Goal: Task Accomplishment & Management: Use online tool/utility

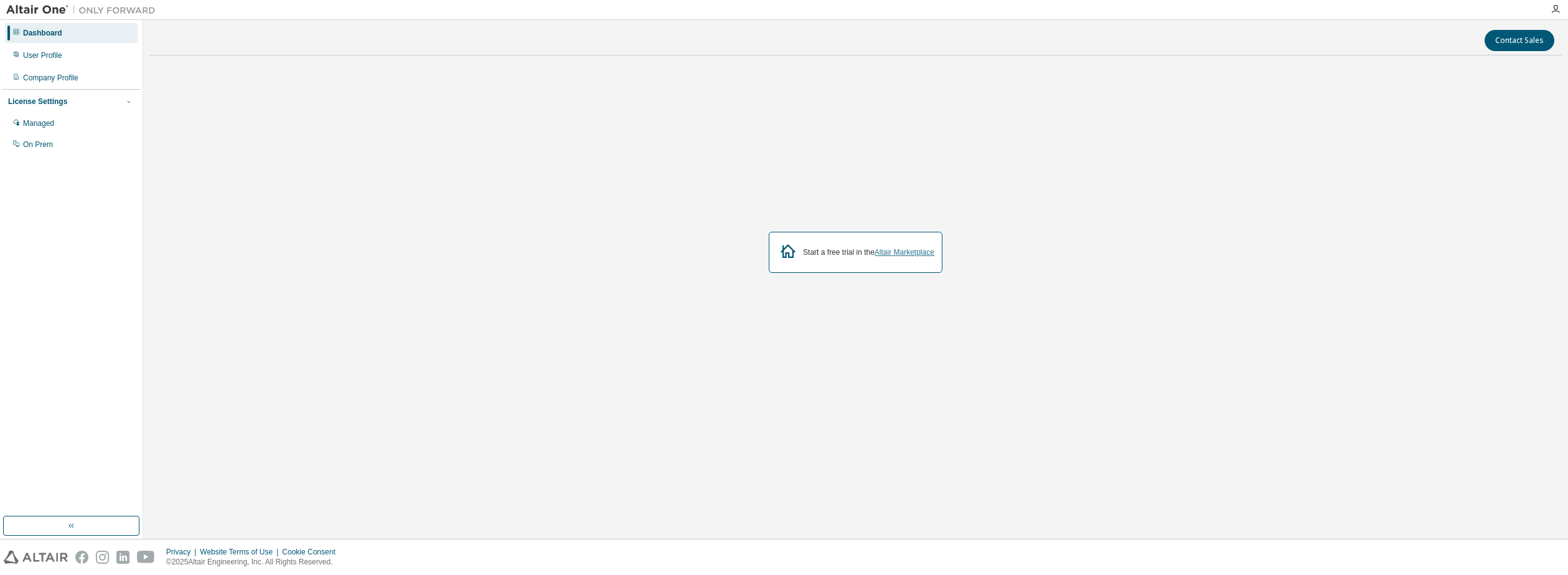
click at [880, 248] on link "Altair Marketplace" at bounding box center [904, 252] width 60 height 9
click at [59, 123] on div "Managed" at bounding box center [71, 124] width 132 height 20
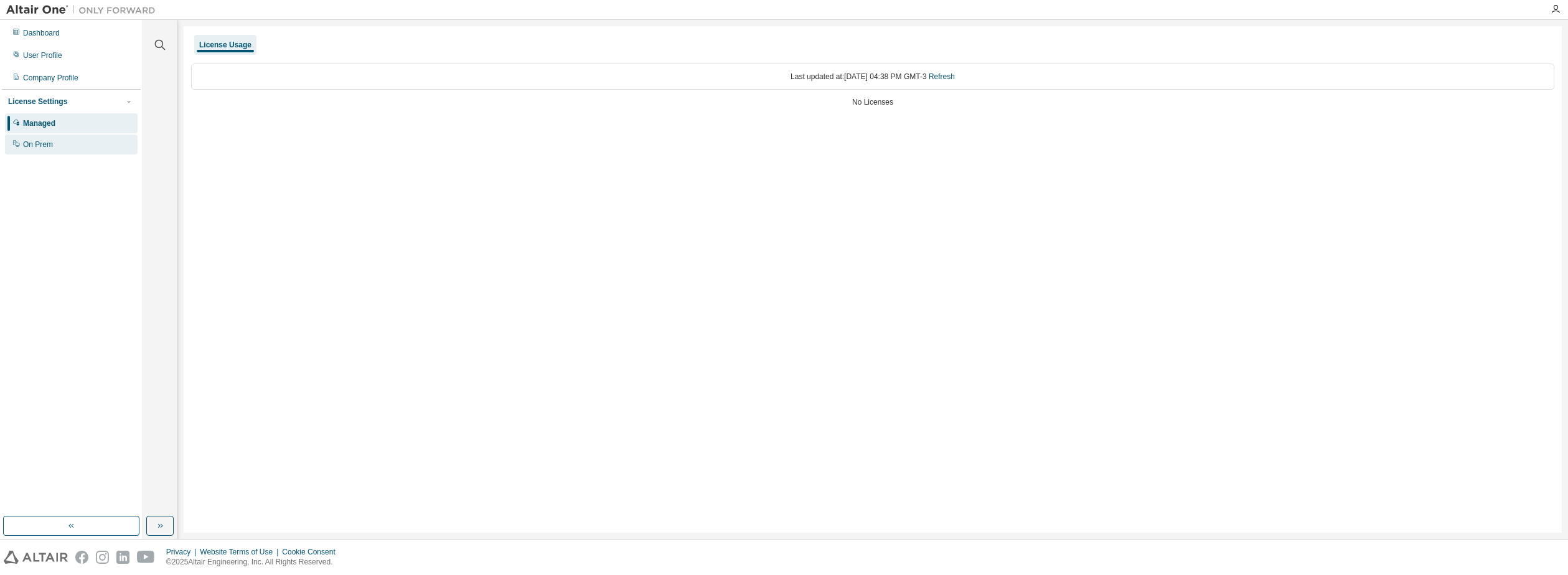
click at [66, 145] on div "On Prem" at bounding box center [71, 144] width 132 height 20
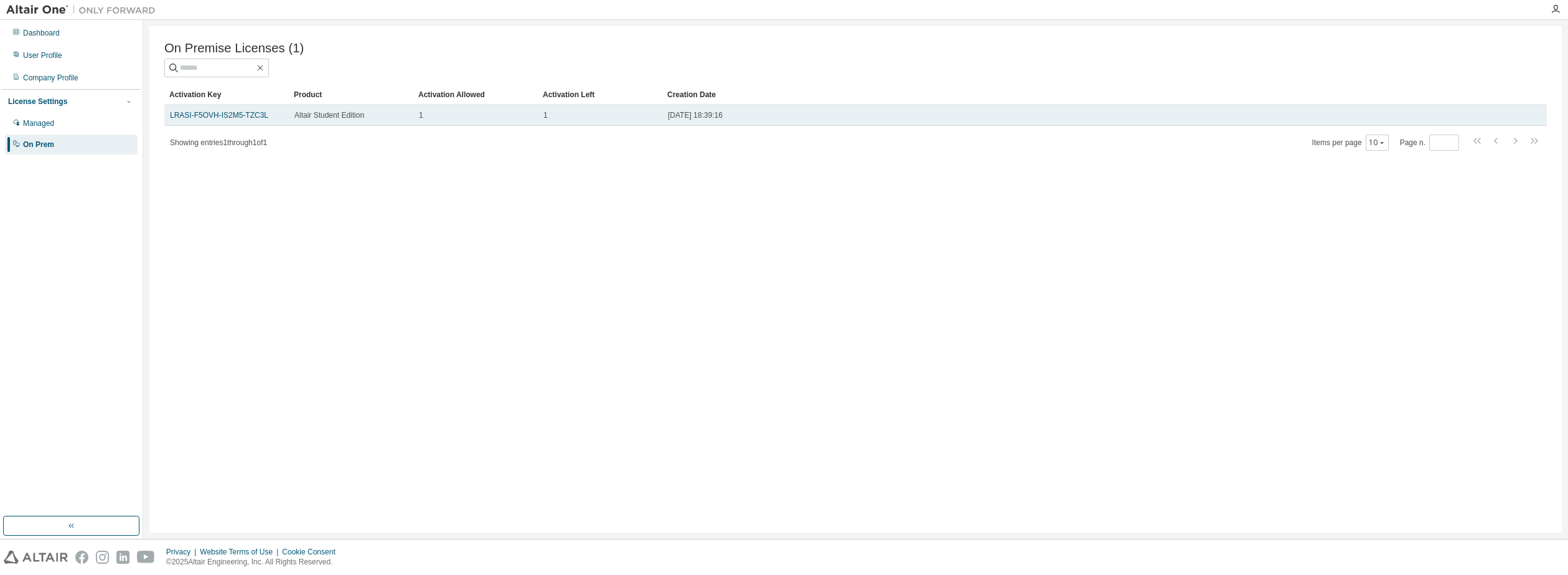
click at [604, 126] on td "1" at bounding box center [600, 115] width 125 height 21
click at [590, 120] on div "1" at bounding box center [600, 115] width 113 height 10
click at [246, 120] on link "LRASI-F5OVH-IS2M5-TZC3L" at bounding box center [219, 115] width 98 height 9
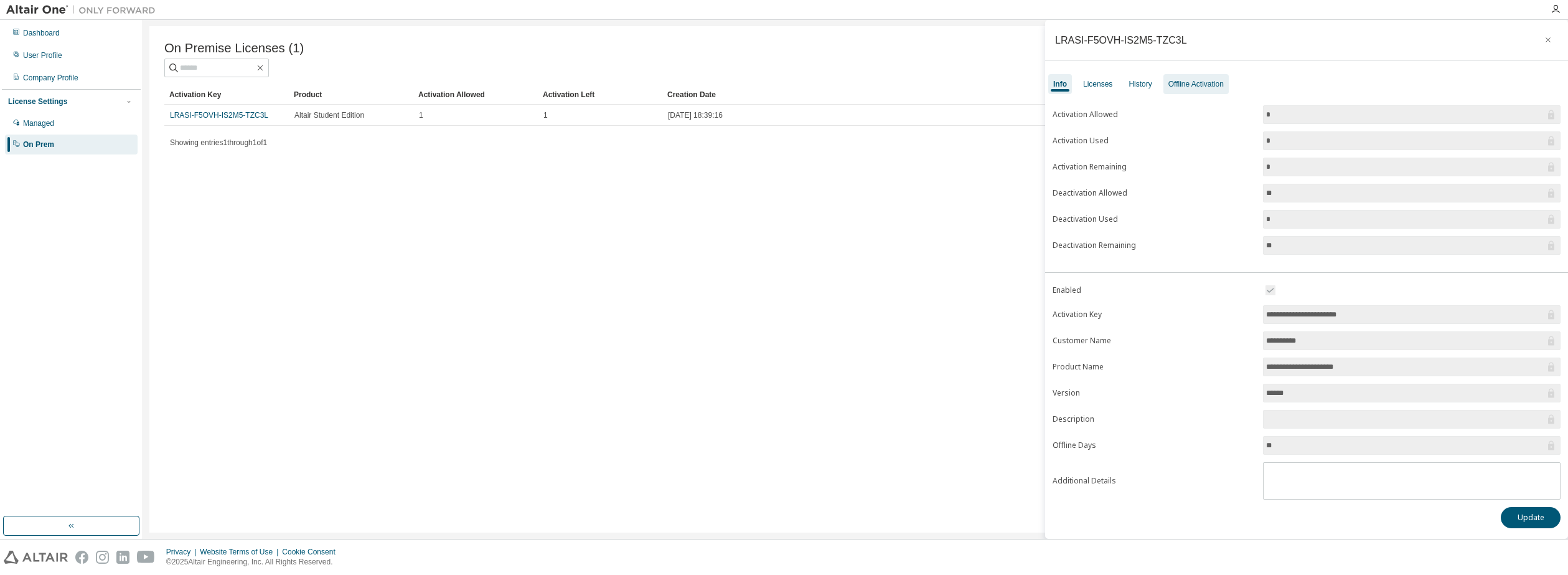
click at [1197, 82] on div "Offline Activation" at bounding box center [1196, 84] width 55 height 10
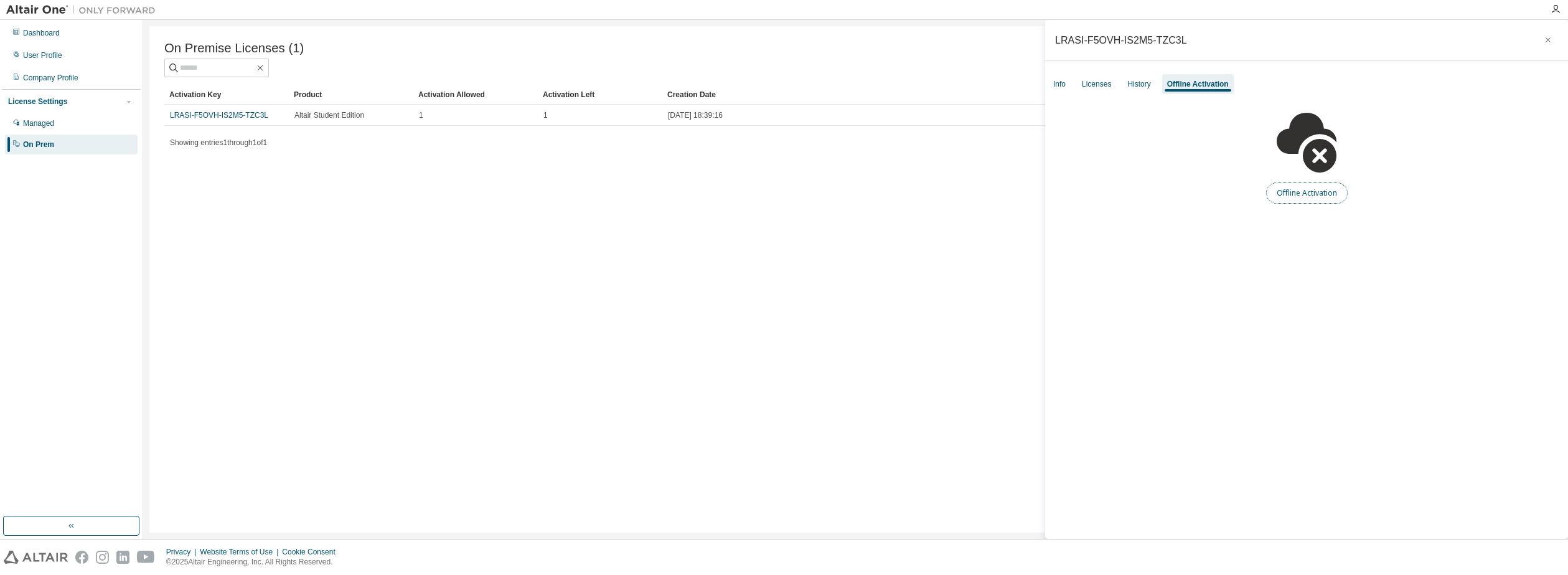
click at [1292, 192] on button "Offline Activation" at bounding box center [1306, 193] width 81 height 21
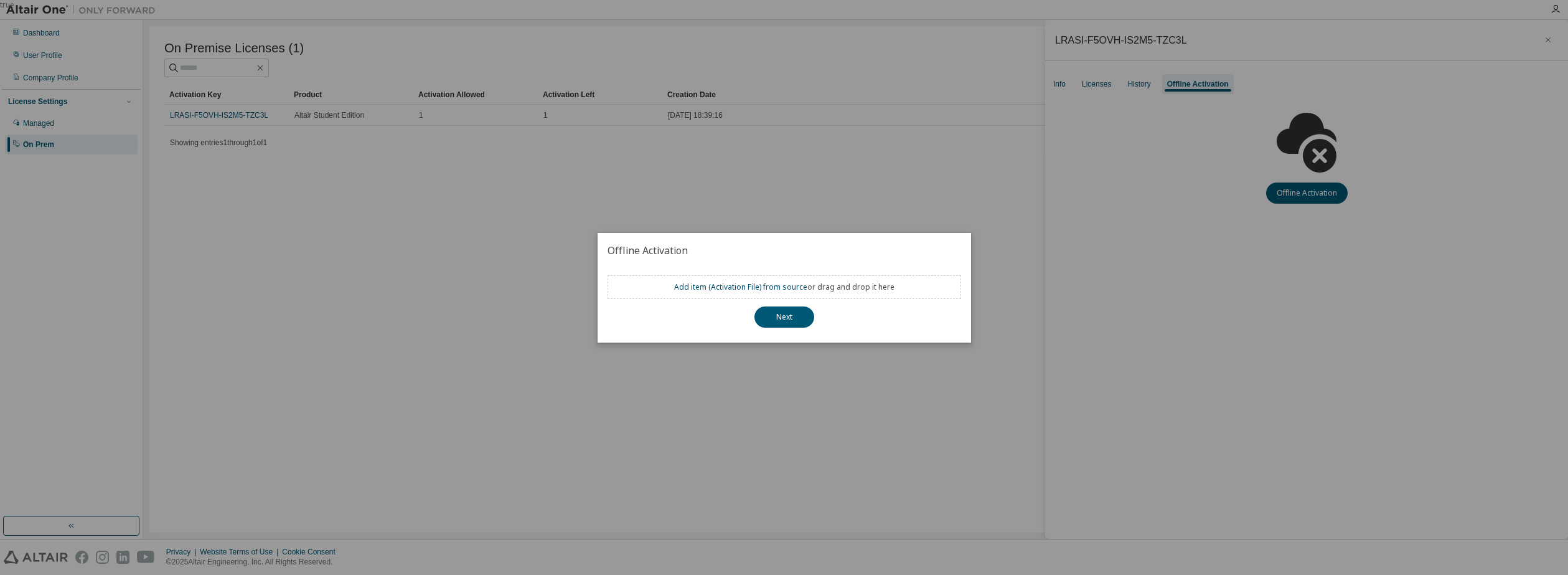
click at [826, 285] on div "Add item ( Activation File ) from source or drag and drop it here" at bounding box center [785, 287] width 221 height 10
click at [793, 319] on button "Next" at bounding box center [784, 317] width 60 height 21
click at [969, 224] on div "true" at bounding box center [784, 288] width 1568 height 575
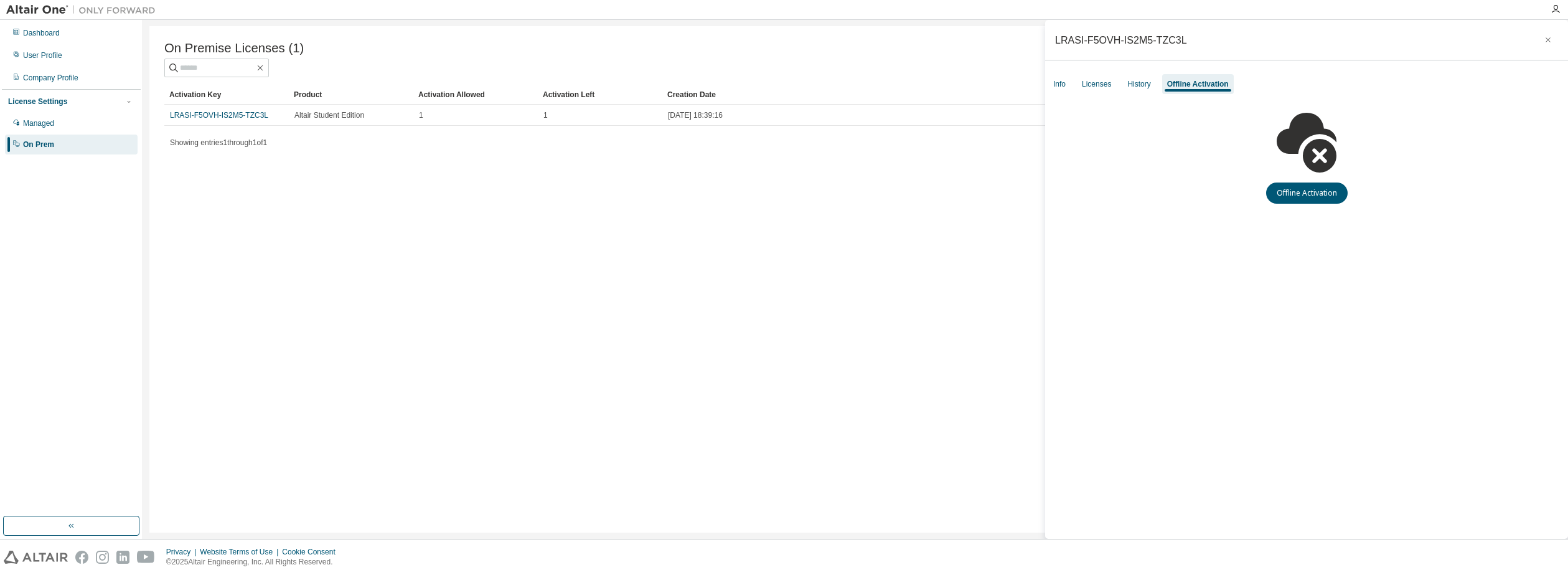
click at [1051, 178] on div "Offline Activation" at bounding box center [1307, 149] width 523 height 108
click at [1117, 88] on div "Info Licenses History Offline Activation" at bounding box center [1307, 84] width 523 height 23
click at [1092, 82] on div "Licenses" at bounding box center [1097, 84] width 29 height 10
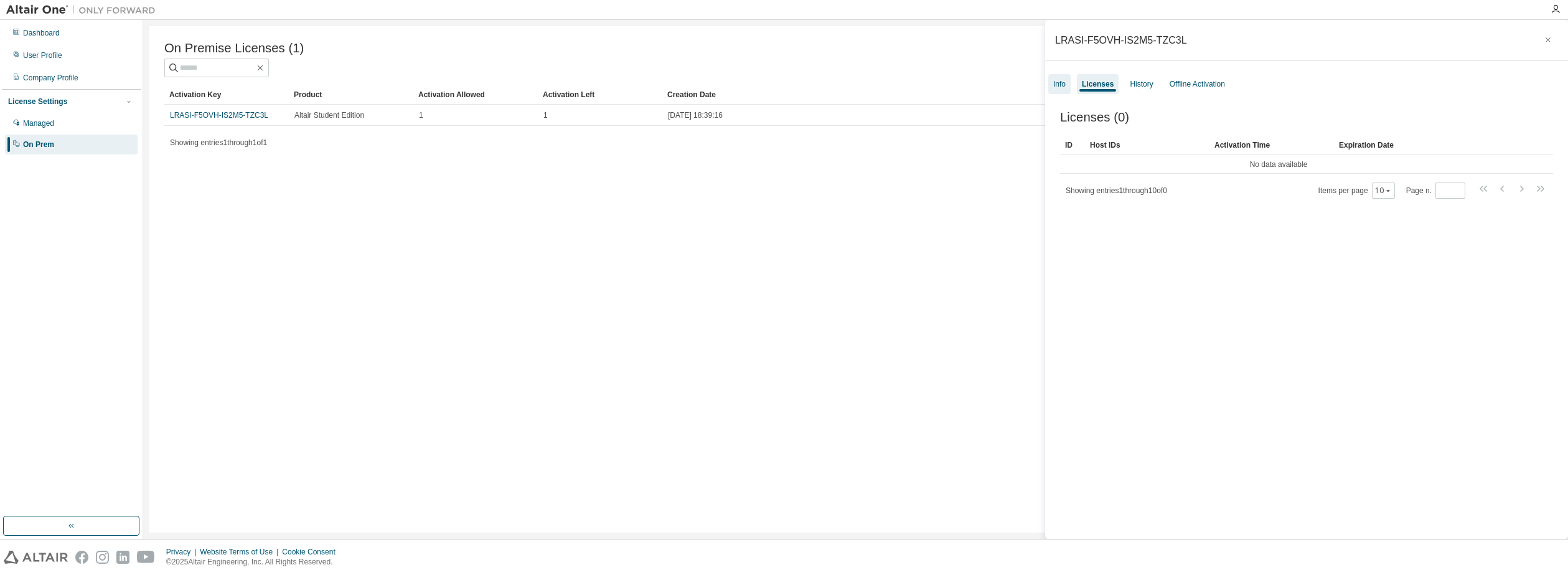
click at [1055, 88] on div "Info" at bounding box center [1059, 84] width 13 height 10
